Goal: Task Accomplishment & Management: Complete application form

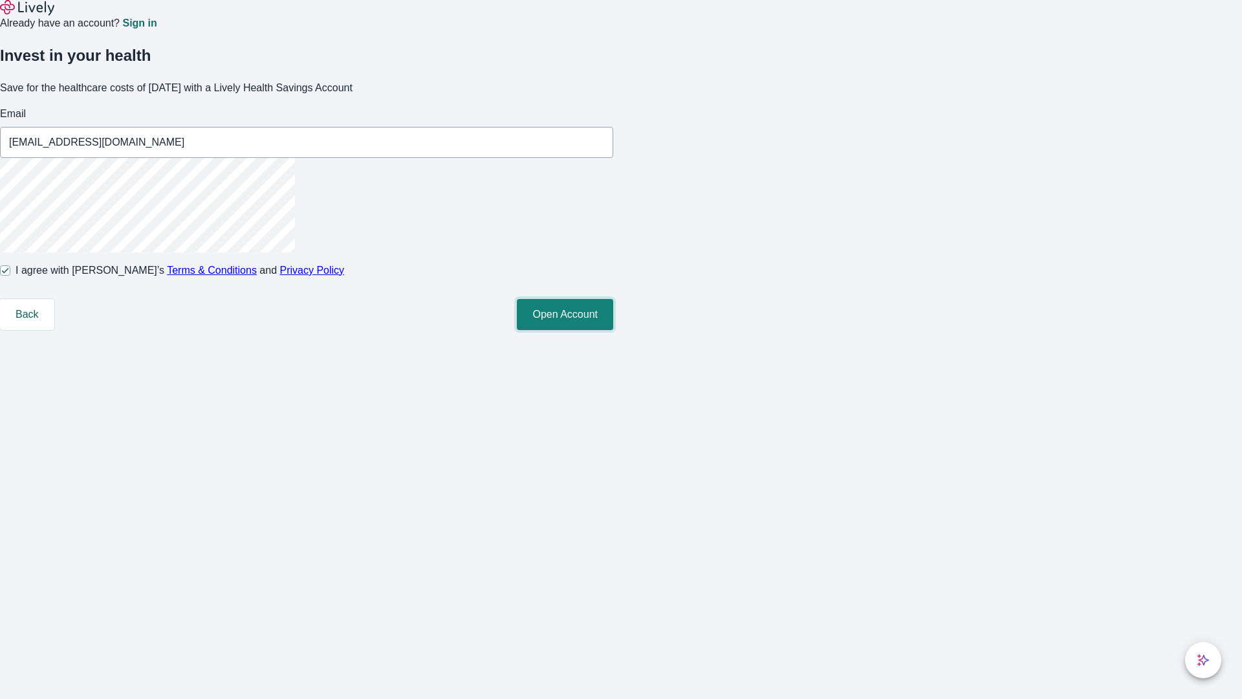
click at [613, 330] on button "Open Account" at bounding box center [565, 314] width 96 height 31
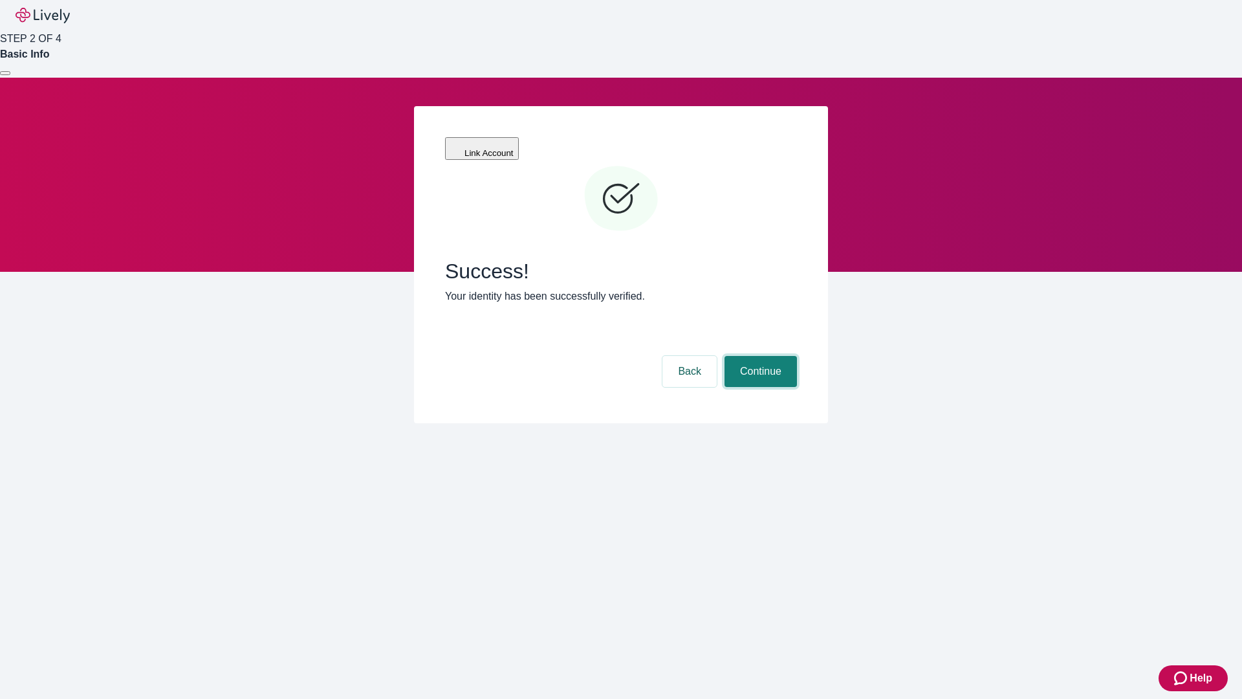
click at [759, 356] on button "Continue" at bounding box center [761, 371] width 72 height 31
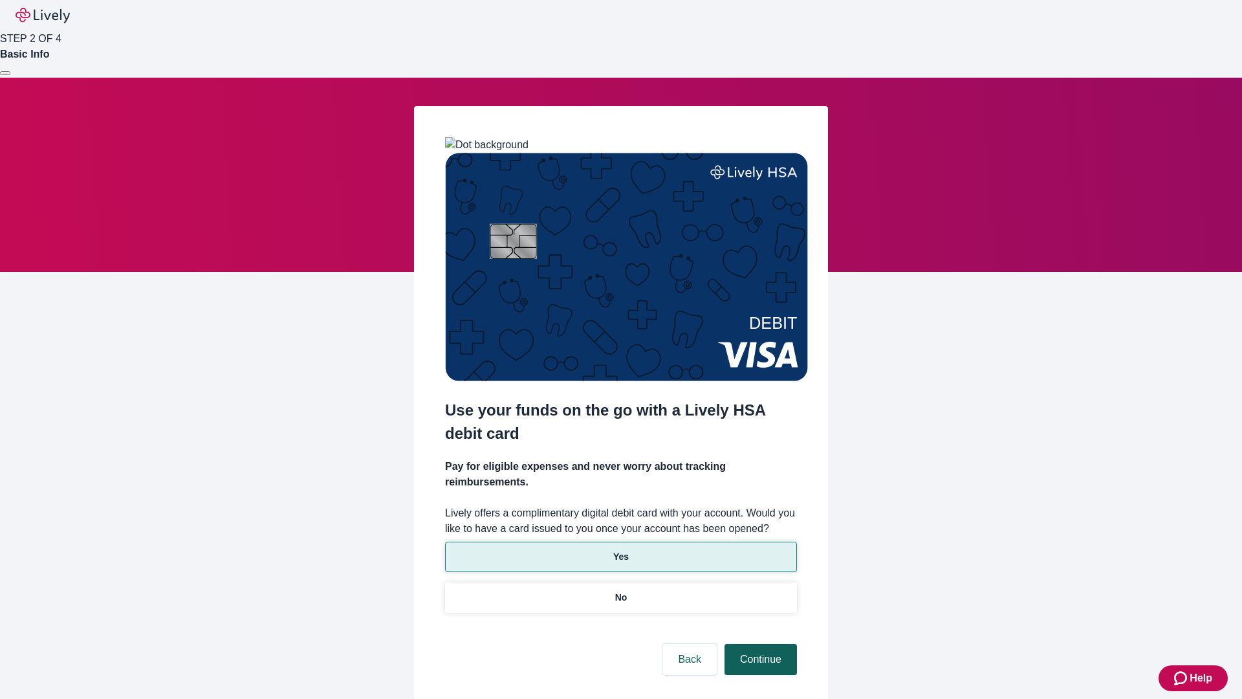
click at [621, 591] on p "No" at bounding box center [621, 598] width 12 height 14
click at [759, 644] on button "Continue" at bounding box center [761, 659] width 72 height 31
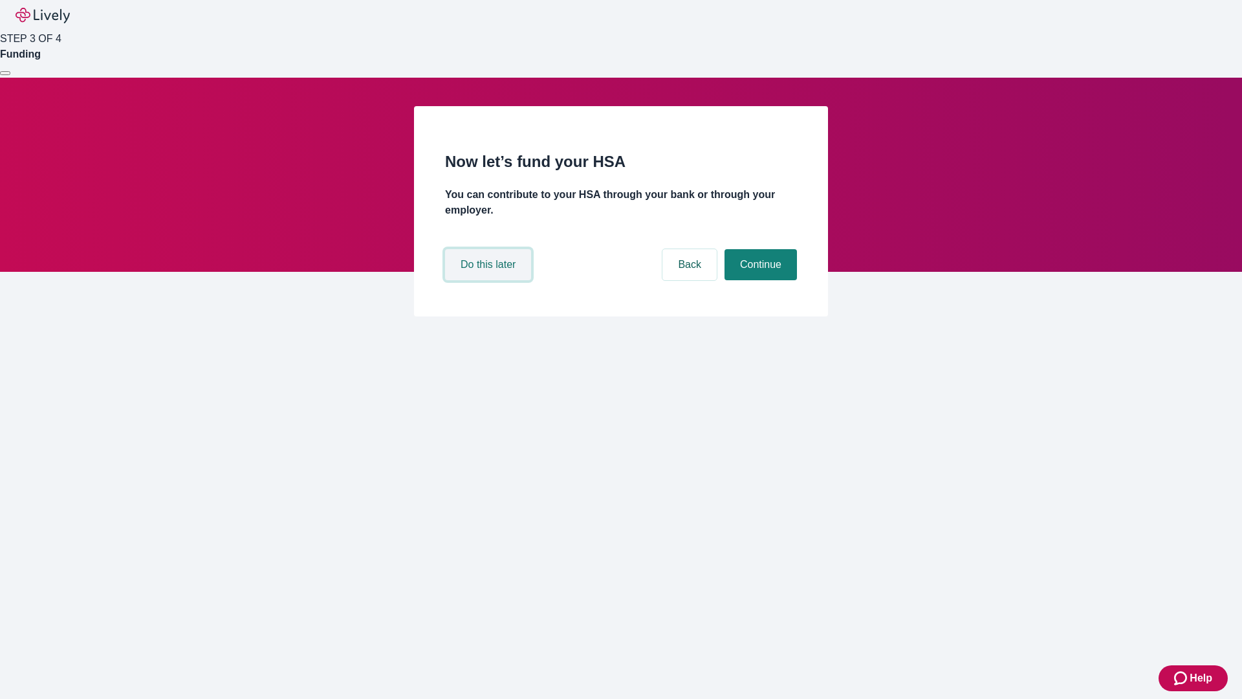
click at [490, 280] on button "Do this later" at bounding box center [488, 264] width 86 height 31
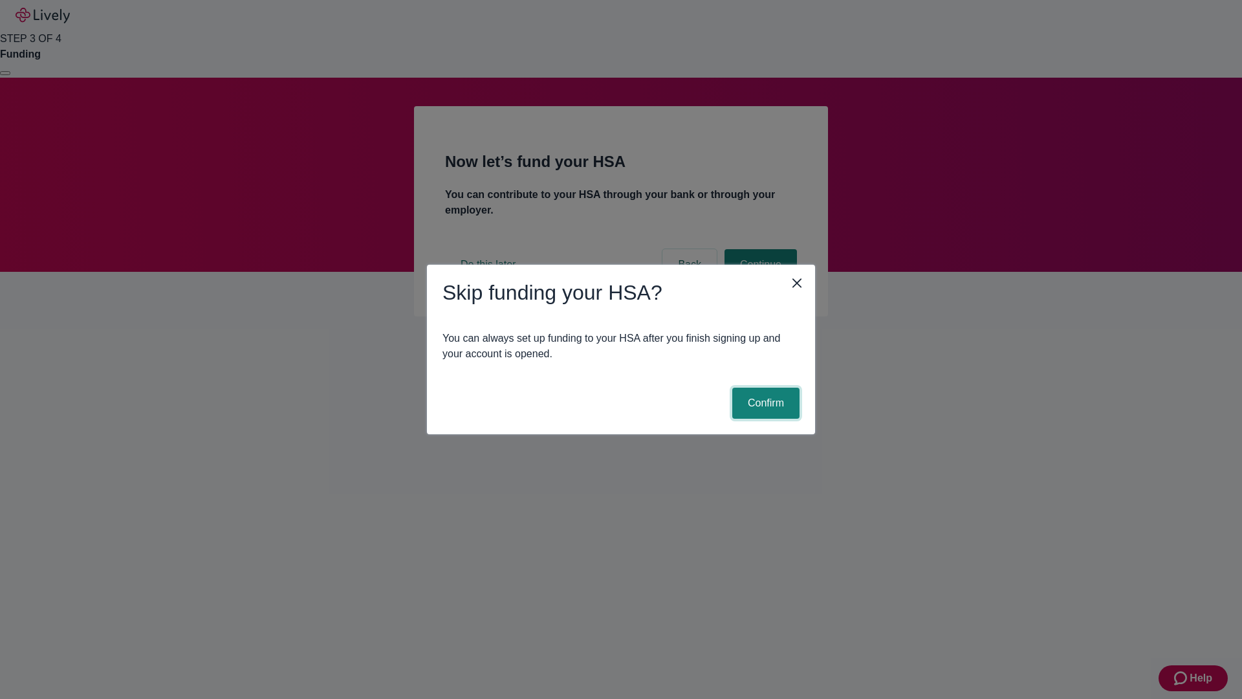
click at [764, 403] on button "Confirm" at bounding box center [765, 403] width 67 height 31
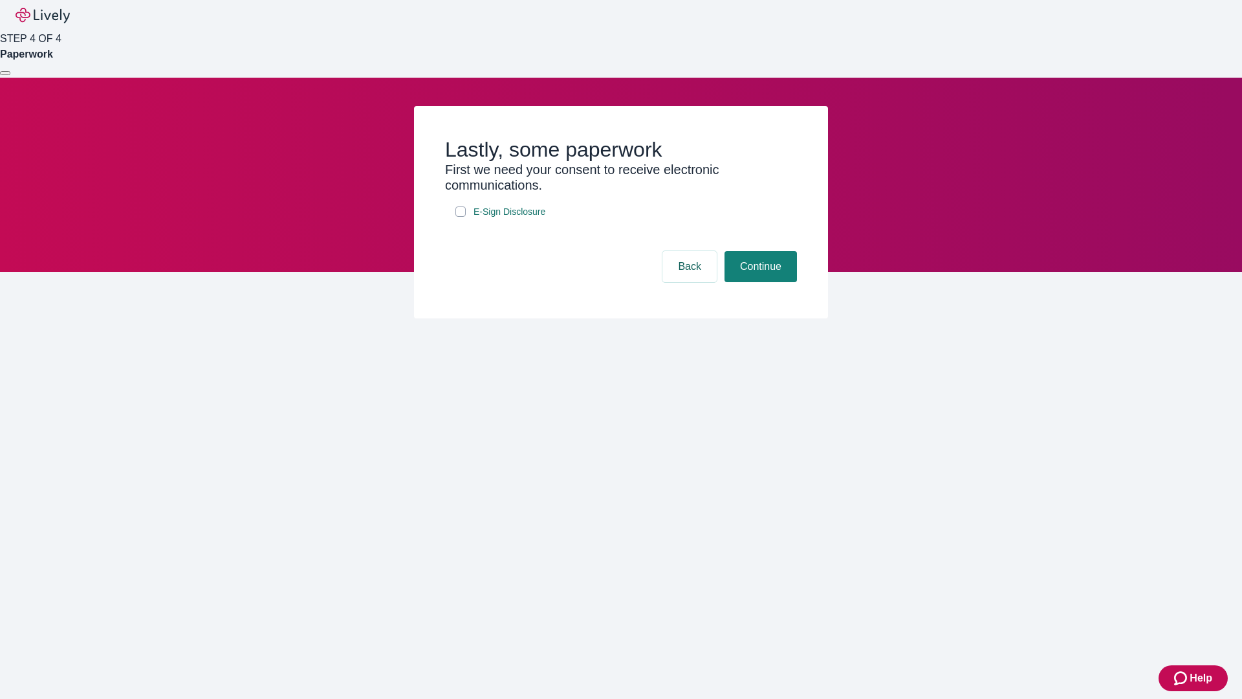
click at [461, 217] on input "E-Sign Disclosure" at bounding box center [461, 211] width 10 height 10
checkbox input "true"
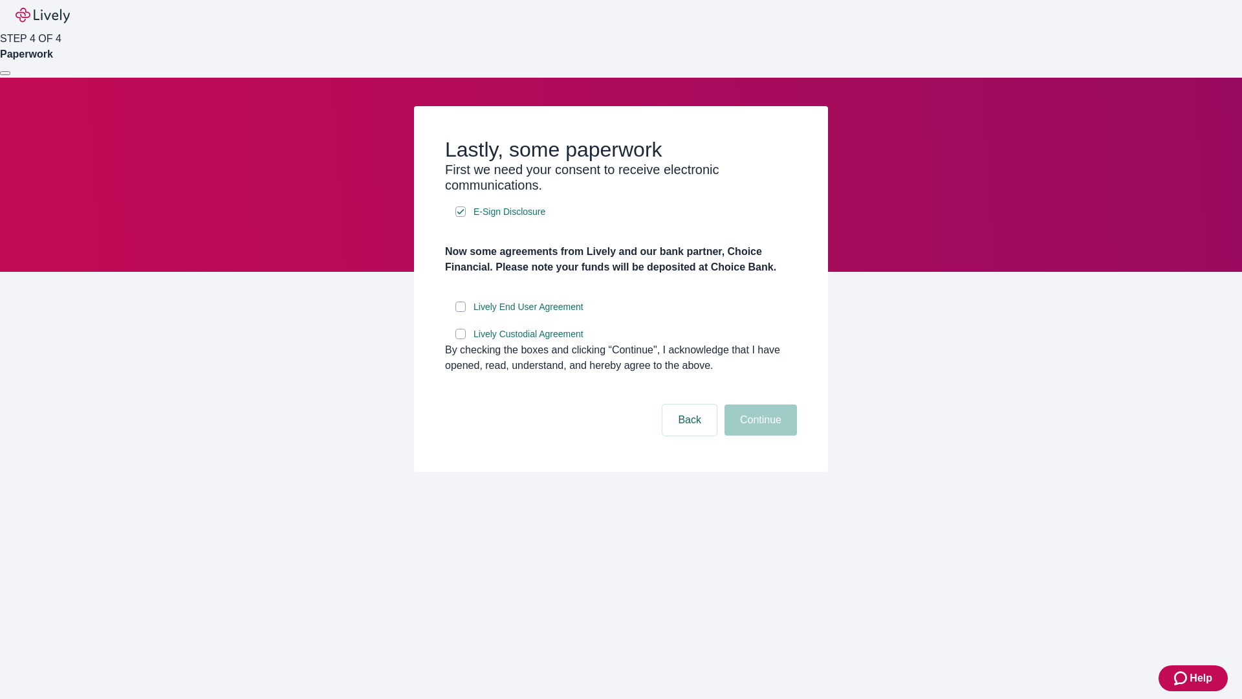
click at [461, 312] on input "Lively End User Agreement" at bounding box center [461, 307] width 10 height 10
checkbox input "true"
click at [461, 339] on input "Lively Custodial Agreement" at bounding box center [461, 334] width 10 height 10
checkbox input "true"
click at [759, 435] on button "Continue" at bounding box center [761, 419] width 72 height 31
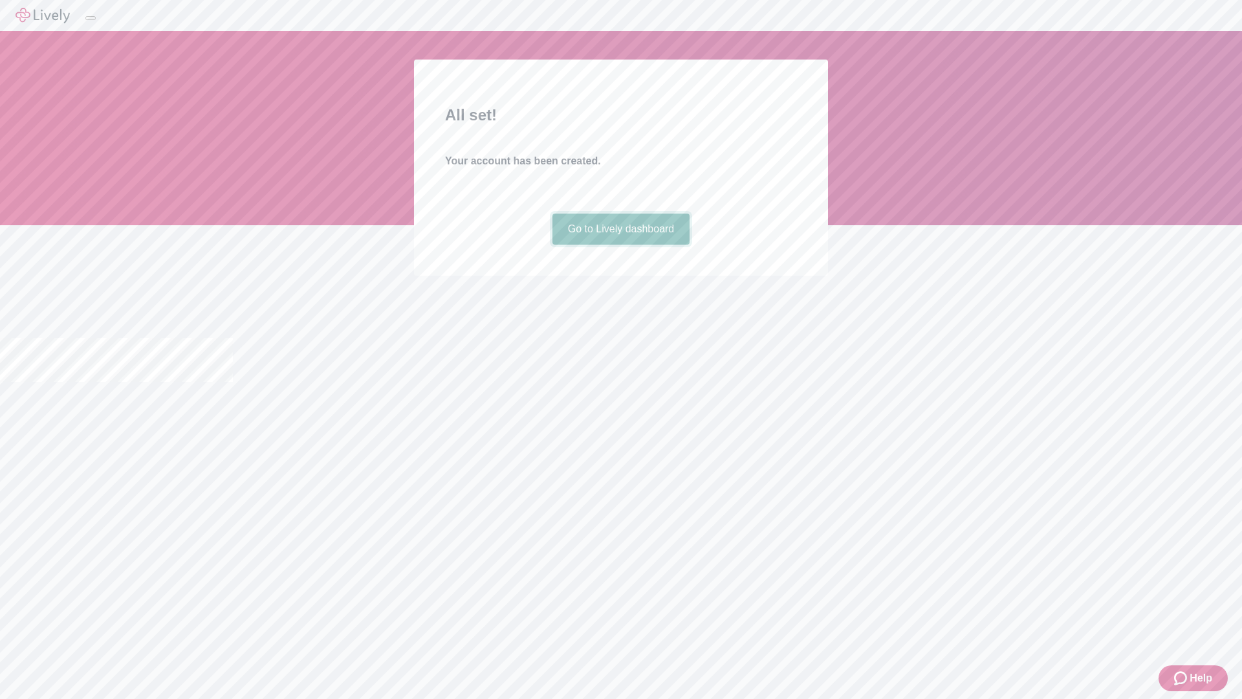
click at [621, 245] on link "Go to Lively dashboard" at bounding box center [622, 229] width 138 height 31
